Goal: Task Accomplishment & Management: Manage account settings

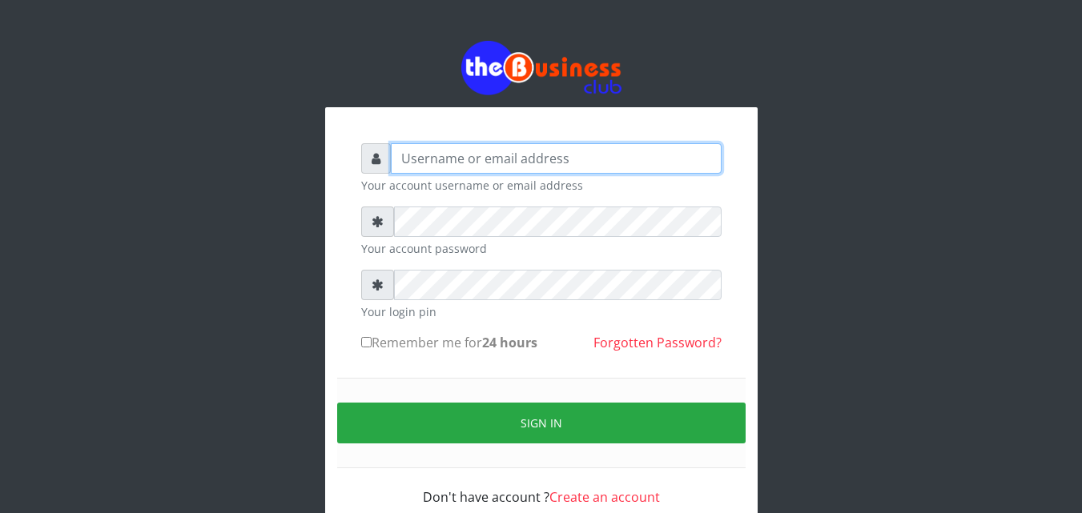
drag, startPoint x: 0, startPoint y: 0, endPoint x: 491, endPoint y: 166, distance: 518.1
click at [491, 166] on input "text" at bounding box center [556, 158] width 331 height 30
type input "soft"
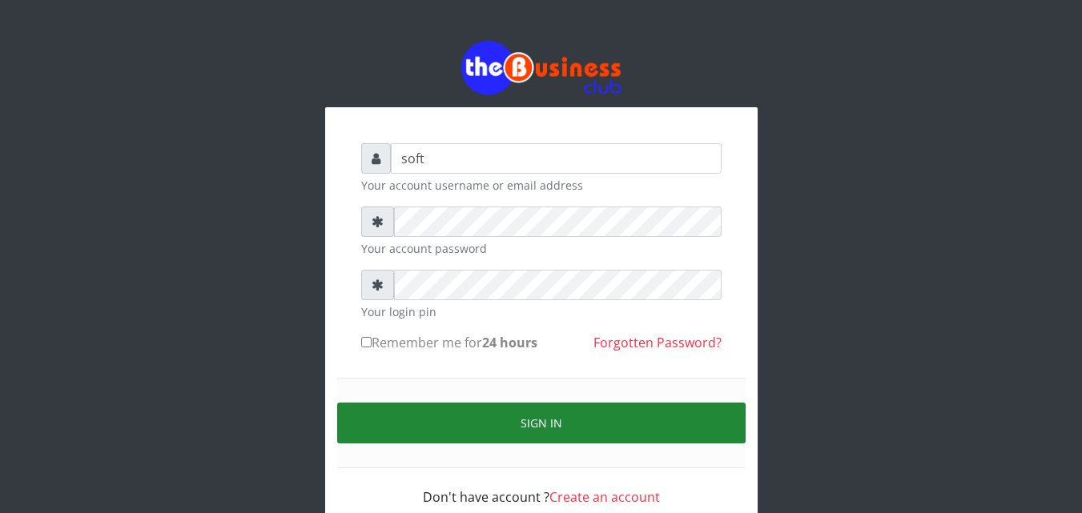
click at [496, 432] on button "Sign in" at bounding box center [541, 423] width 408 height 41
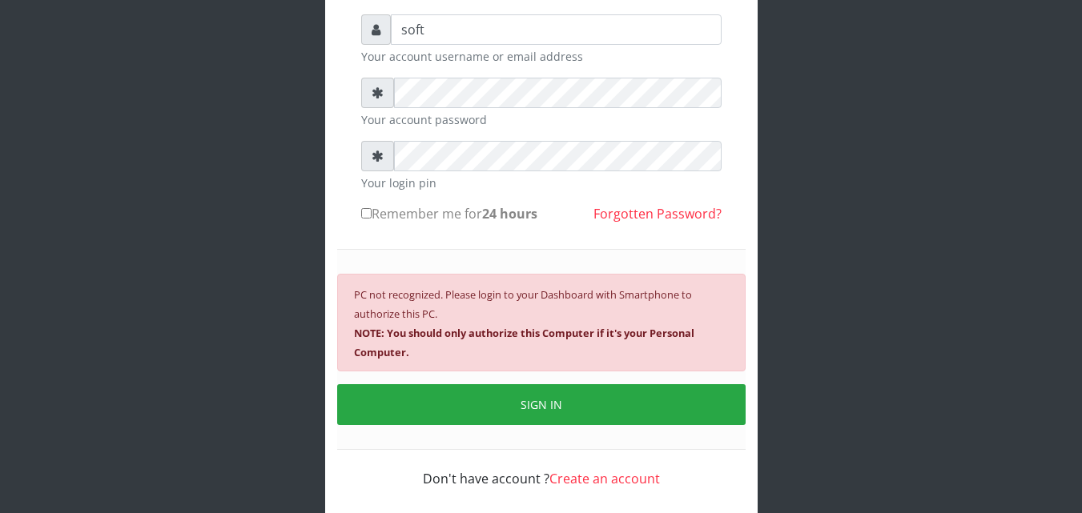
scroll to position [130, 0]
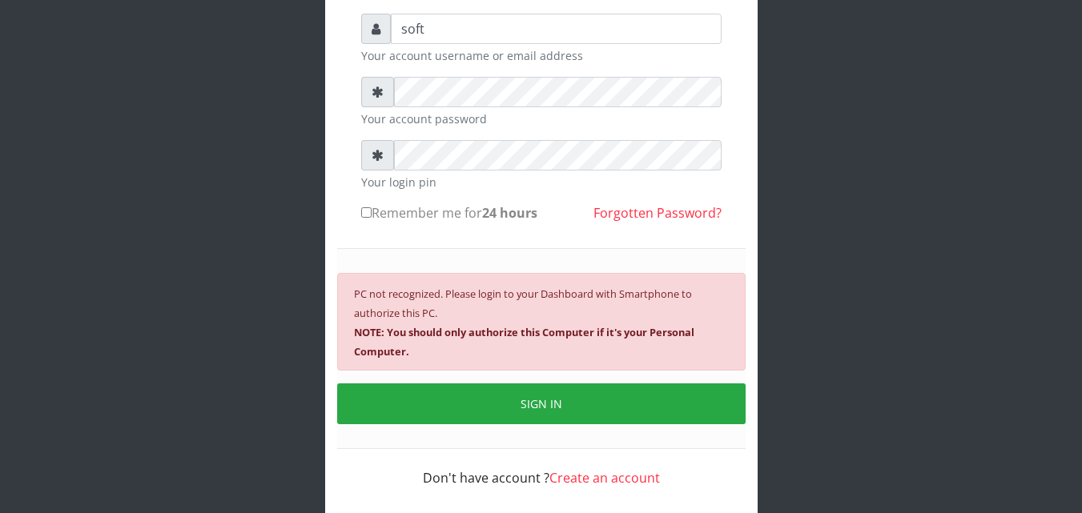
click at [565, 346] on div "PC not recognized. Please login to your Dashboard with Smartphone to authorize …" at bounding box center [541, 322] width 408 height 98
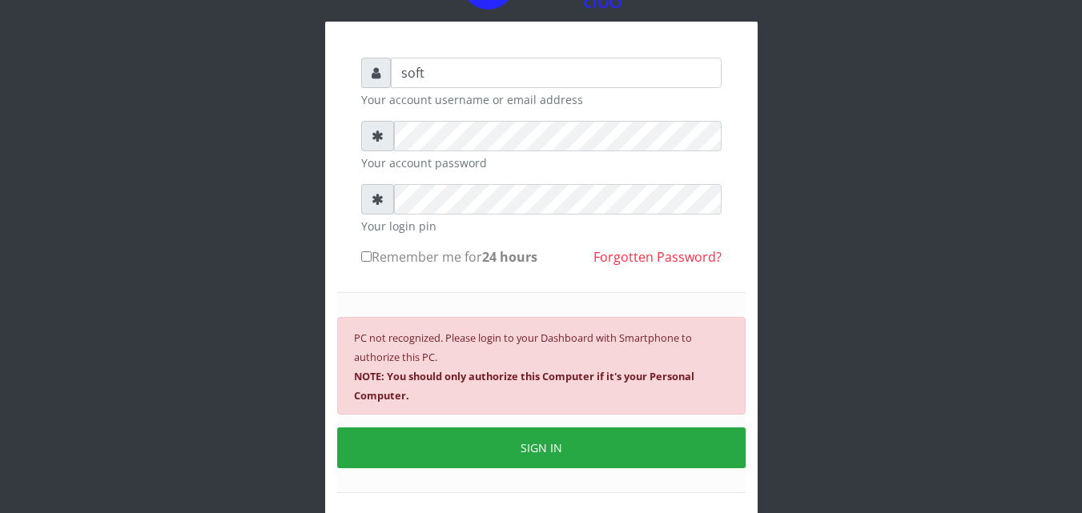
scroll to position [89, 0]
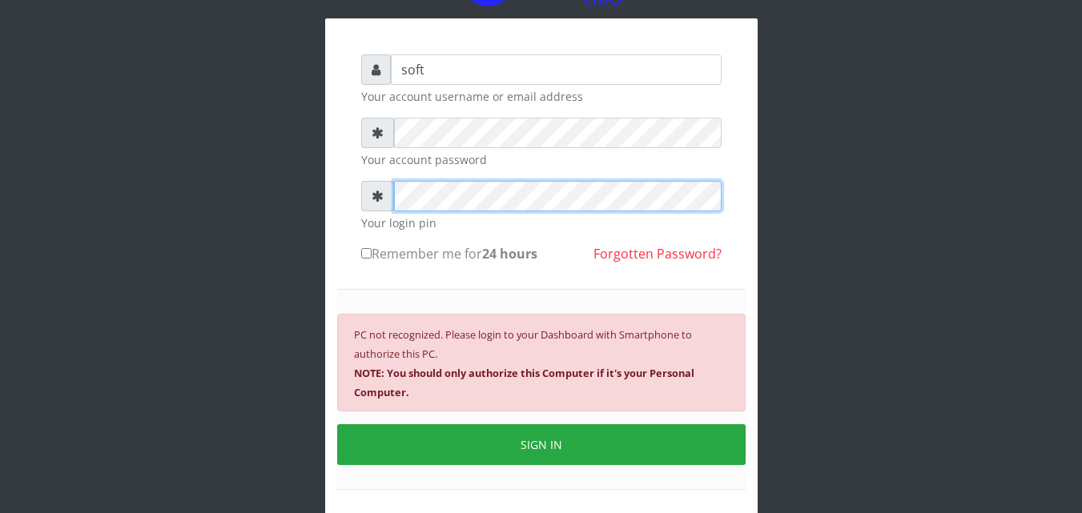
click at [381, 197] on div at bounding box center [541, 196] width 360 height 30
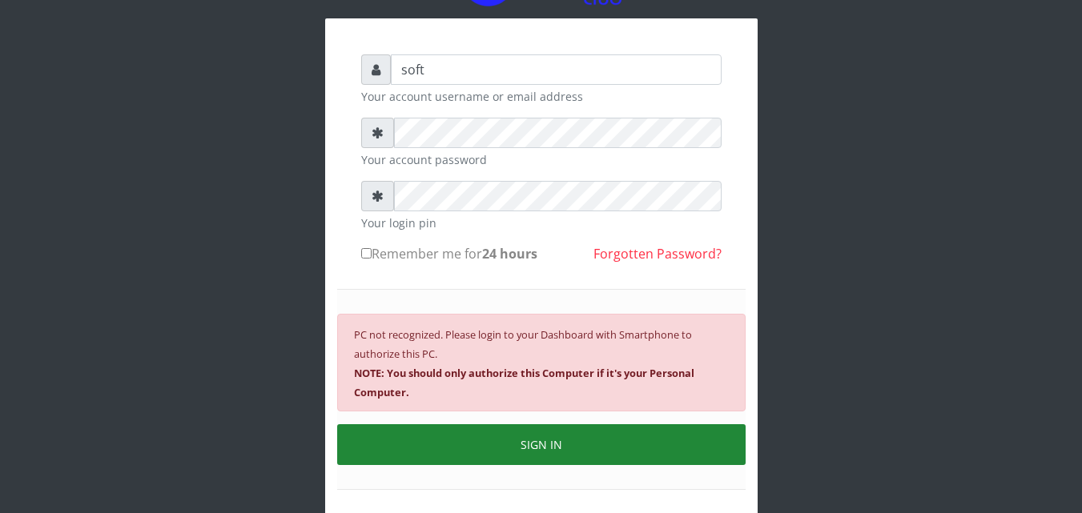
click at [498, 451] on button "SIGN IN" at bounding box center [541, 444] width 408 height 41
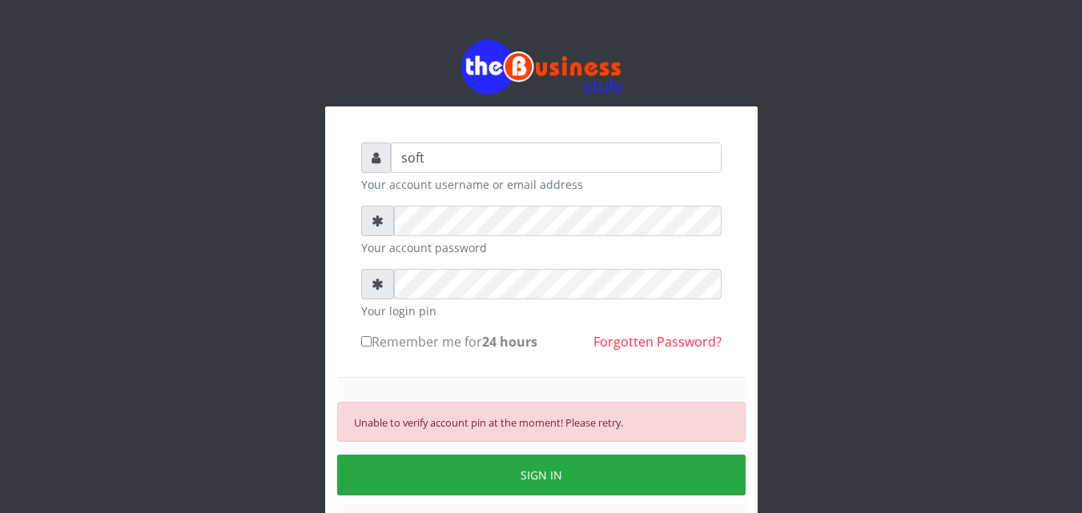
scroll to position [0, 0]
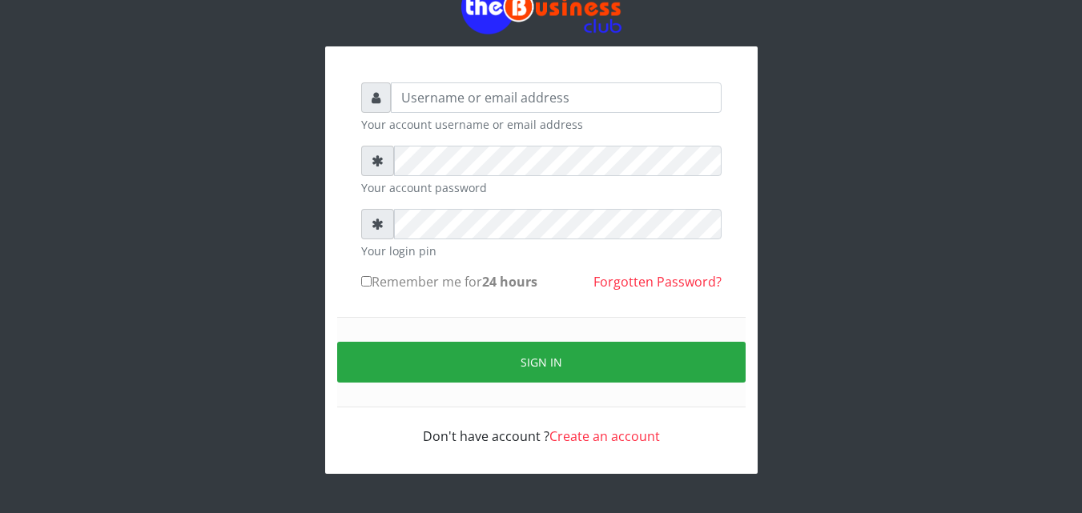
scroll to position [62, 0]
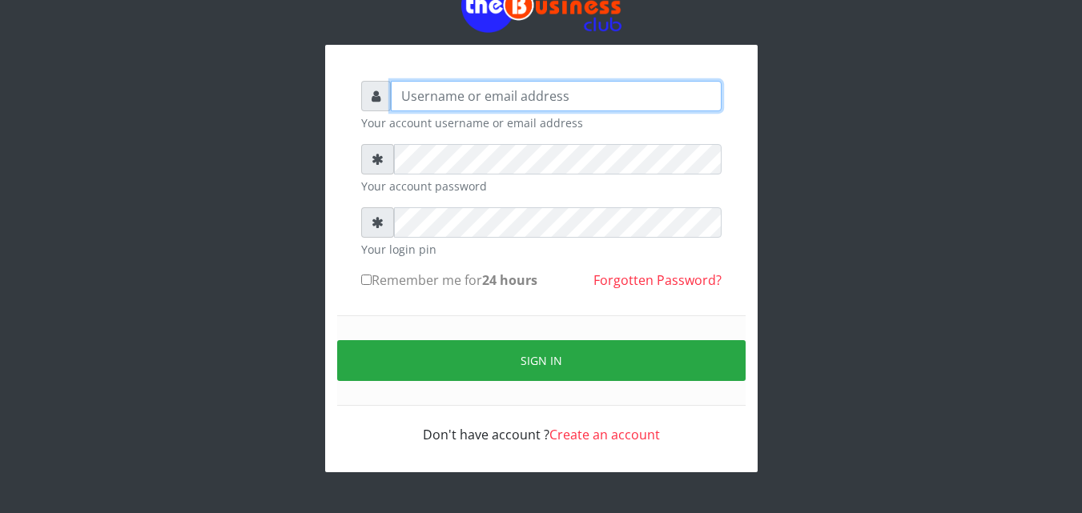
click at [571, 103] on input "text" at bounding box center [556, 96] width 331 height 30
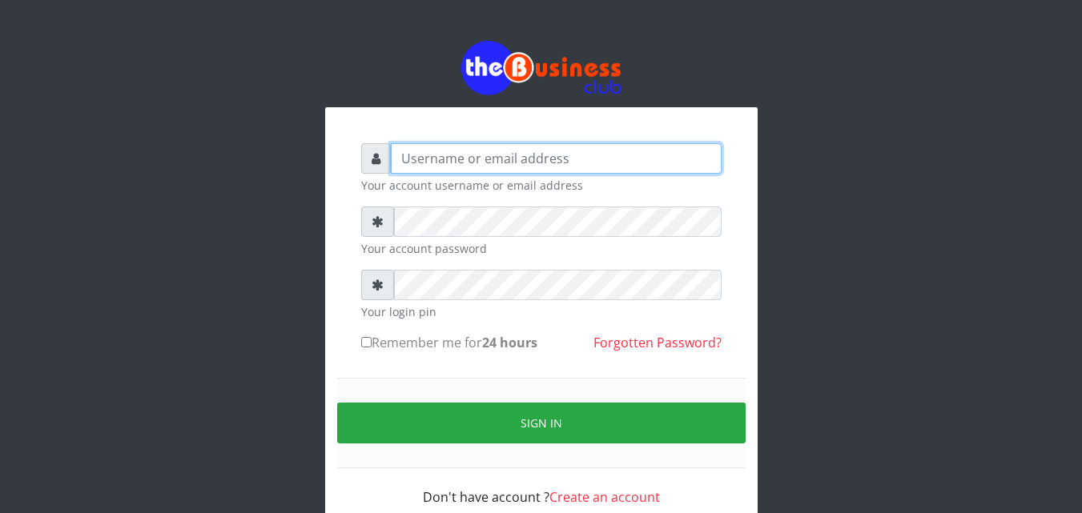
click at [440, 163] on input "text" at bounding box center [556, 158] width 331 height 30
type input "soft"
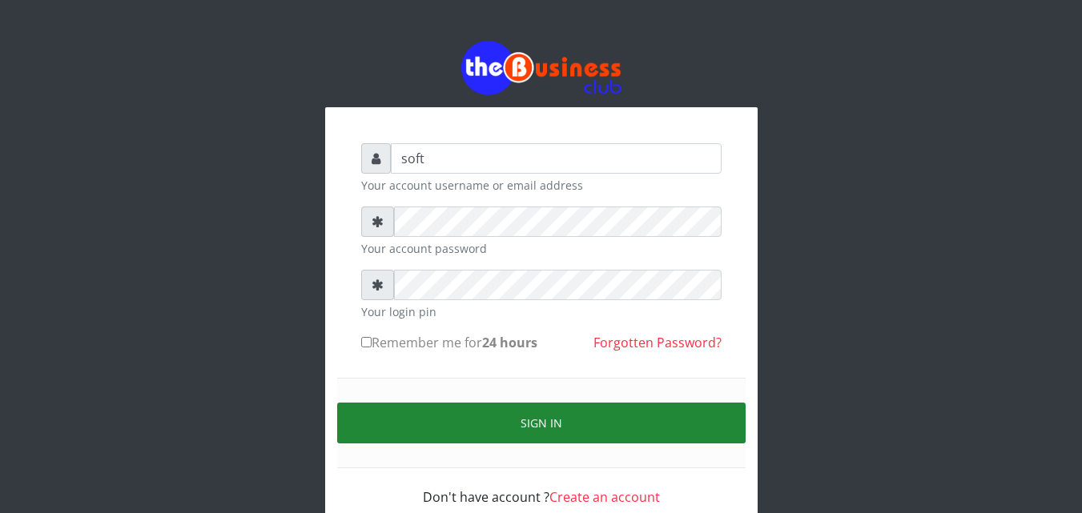
click at [532, 432] on button "Sign in" at bounding box center [541, 423] width 408 height 41
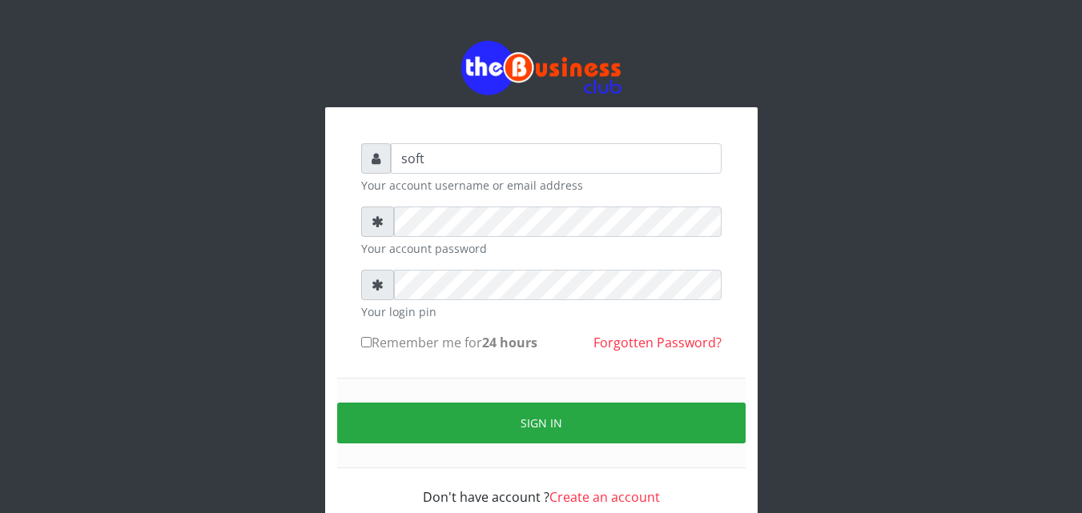
type input "soft"
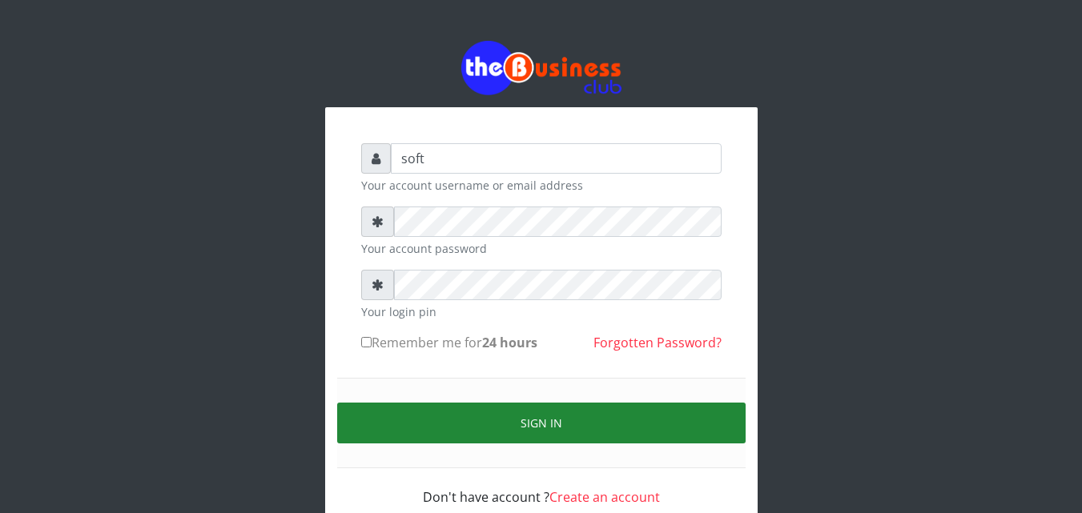
click at [504, 420] on button "Sign in" at bounding box center [541, 423] width 408 height 41
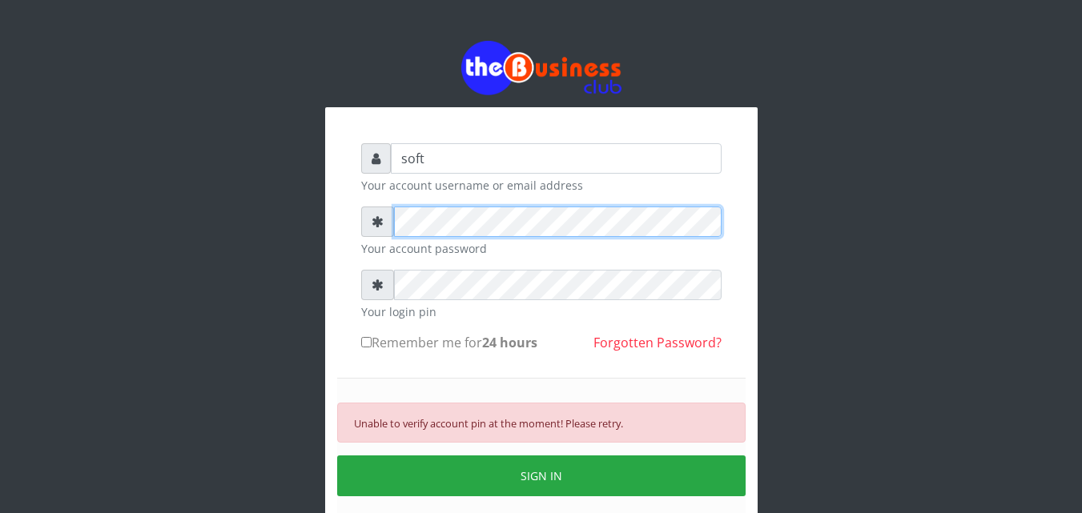
click at [360, 225] on div "soft Your account username or email address Your account password Your login pi…" at bounding box center [541, 351] width 384 height 440
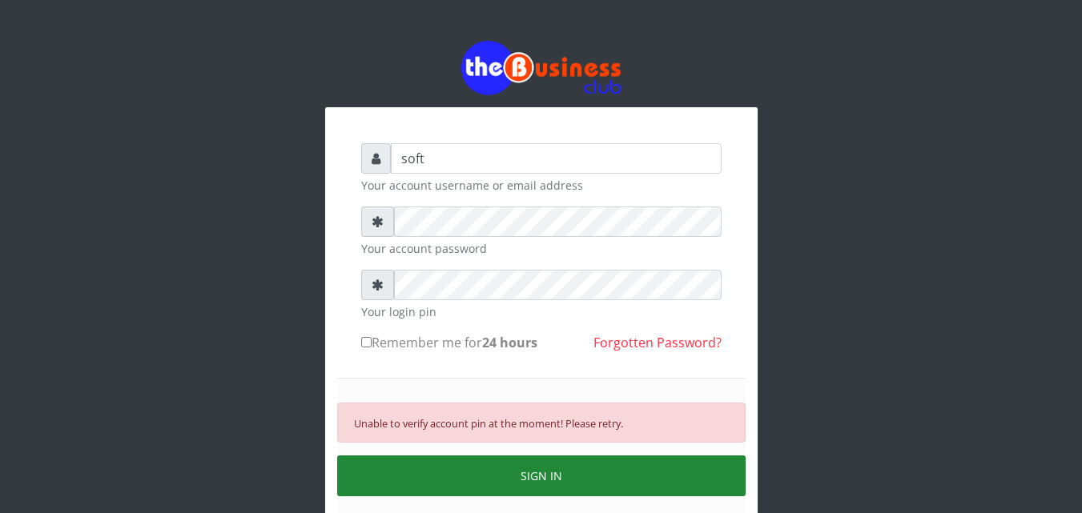
click at [437, 472] on button "SIGN IN" at bounding box center [541, 476] width 408 height 41
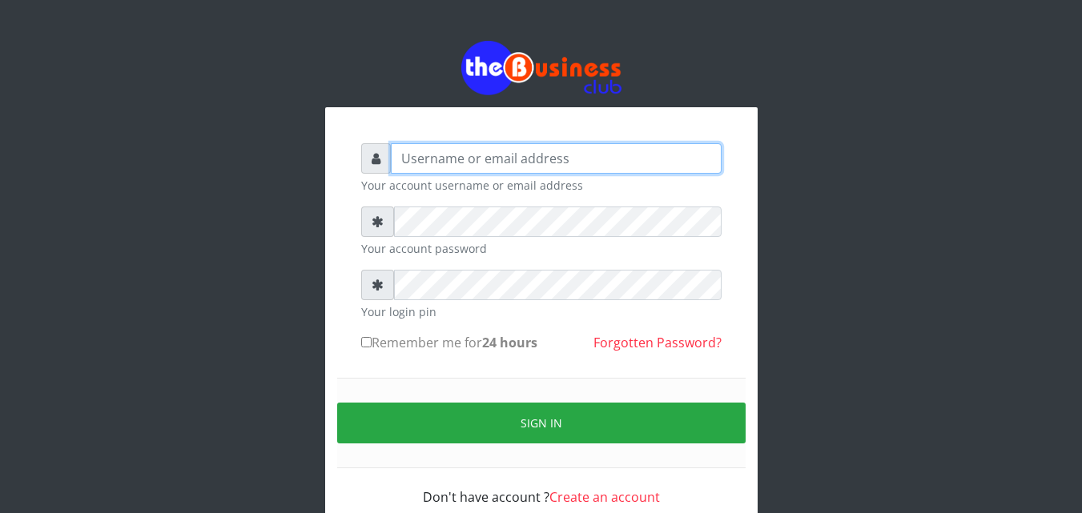
click at [423, 160] on input "text" at bounding box center [556, 158] width 331 height 30
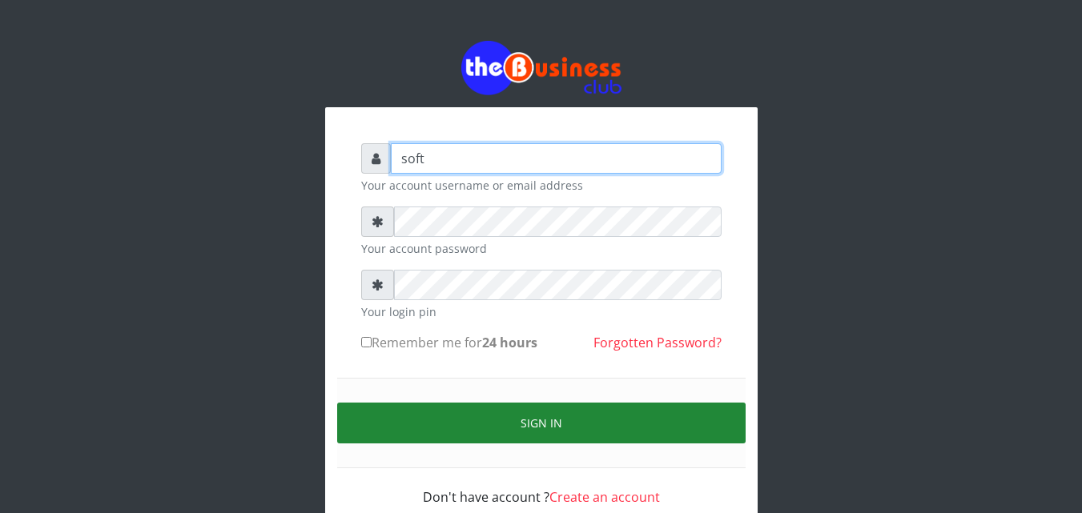
type input "soft"
click at [423, 414] on button "Sign in" at bounding box center [541, 423] width 408 height 41
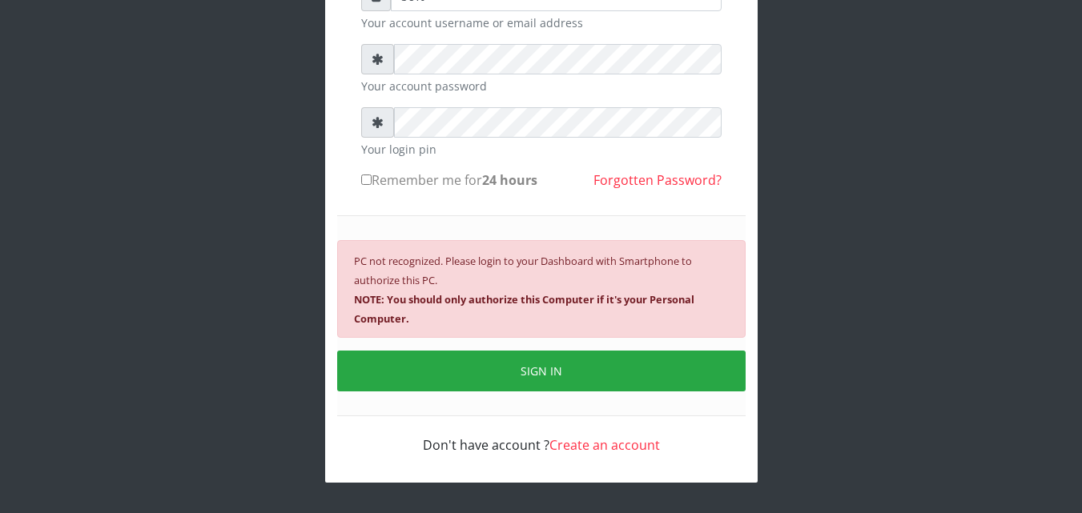
scroll to position [173, 0]
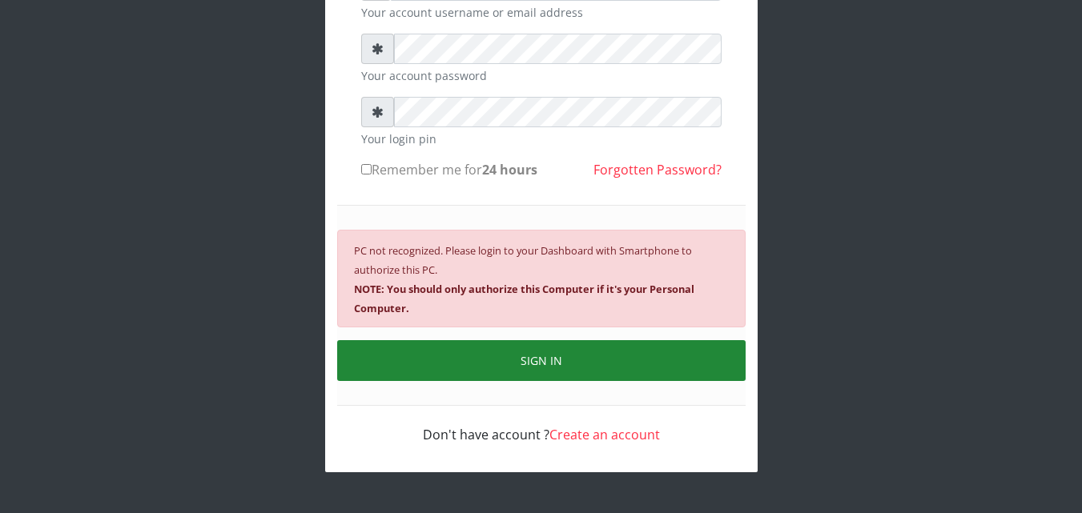
click at [505, 359] on button "SIGN IN" at bounding box center [541, 360] width 408 height 41
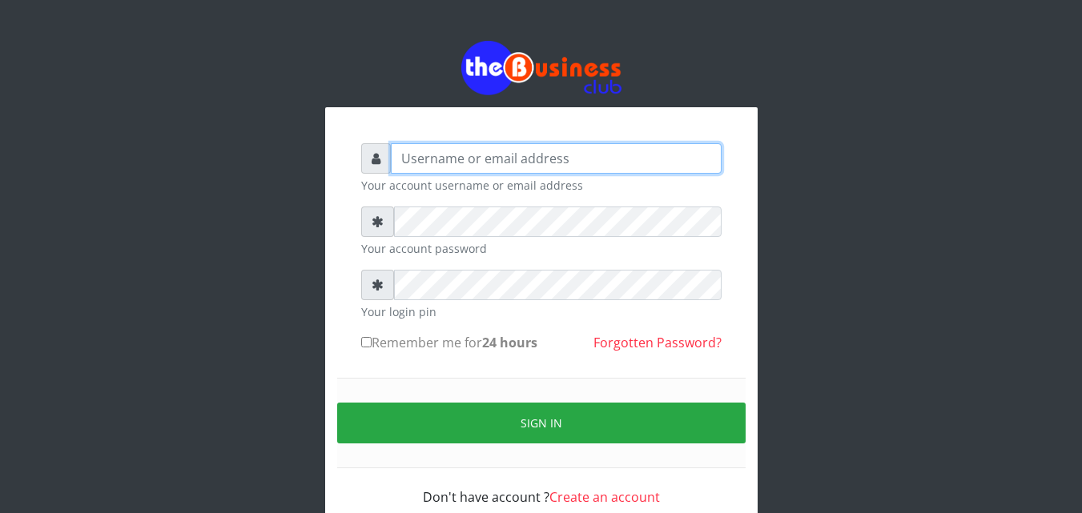
click at [533, 161] on input "text" at bounding box center [556, 158] width 331 height 30
type input "soft"
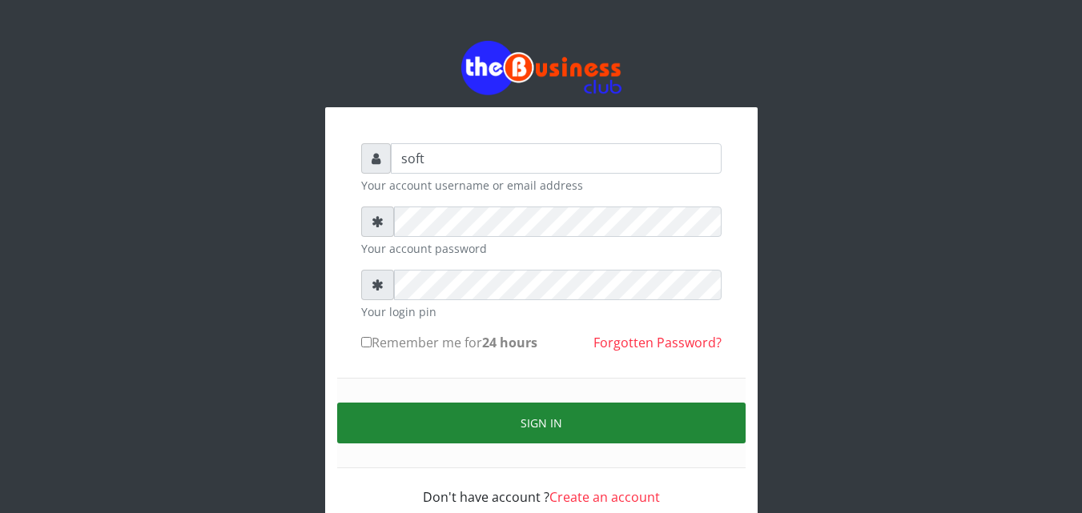
click at [411, 424] on button "Sign in" at bounding box center [541, 423] width 408 height 41
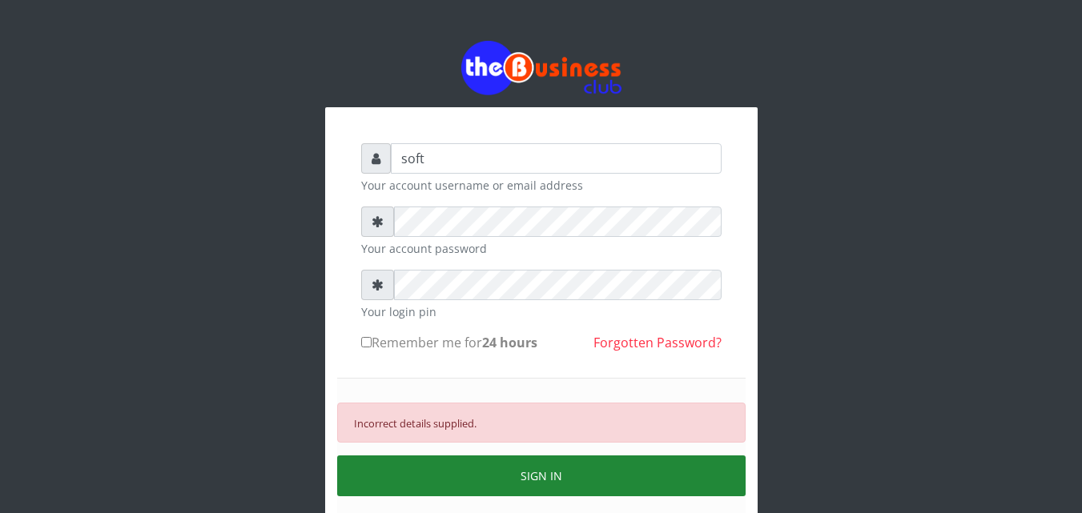
click at [511, 484] on button "SIGN IN" at bounding box center [541, 476] width 408 height 41
